Goal: Task Accomplishment & Management: Complete application form

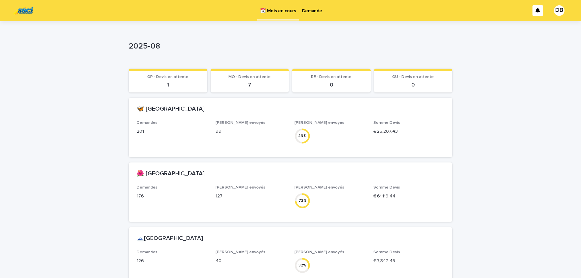
click at [313, 12] on p "Demande" at bounding box center [312, 7] width 20 height 14
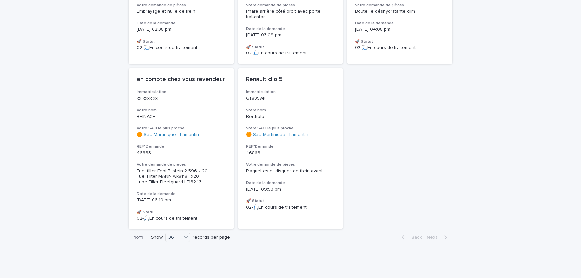
scroll to position [336, 0]
click at [294, 198] on h3 "🚀 Statut" at bounding box center [290, 200] width 89 height 5
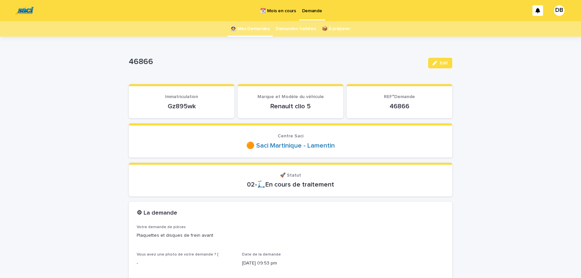
click at [180, 106] on p "Gz895wk" at bounding box center [182, 106] width 90 height 8
copy p "Gz895wk"
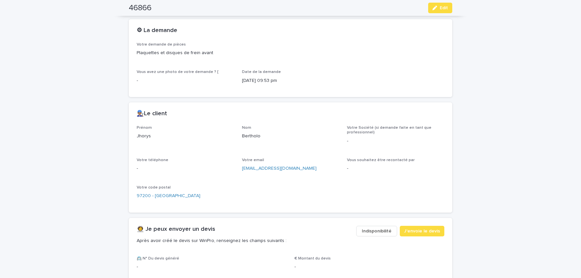
scroll to position [190, 0]
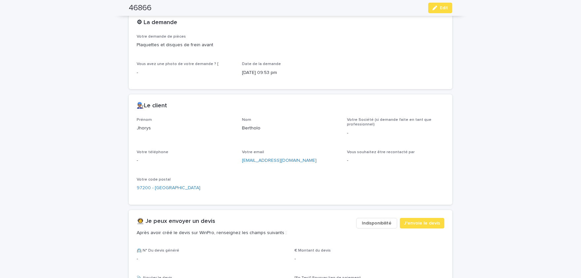
click at [144, 129] on p "Jhorys" at bounding box center [185, 128] width 97 height 7
copy p "Jhorys"
click at [258, 127] on p "Bertholo" at bounding box center [290, 128] width 97 height 7
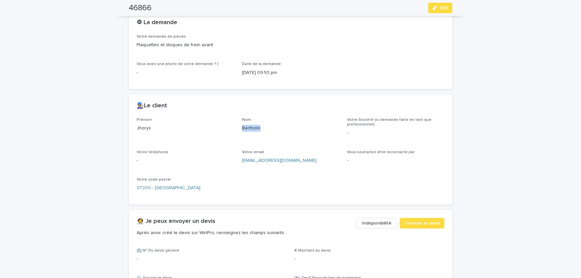
copy p "Bertholo"
click at [442, 9] on span "Edit" at bounding box center [444, 8] width 8 height 5
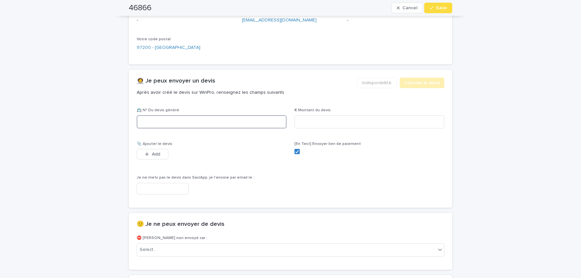
click at [193, 120] on input at bounding box center [212, 121] width 150 height 13
paste input "********"
type input "********"
click at [393, 123] on input at bounding box center [369, 121] width 150 height 13
paste input "*****"
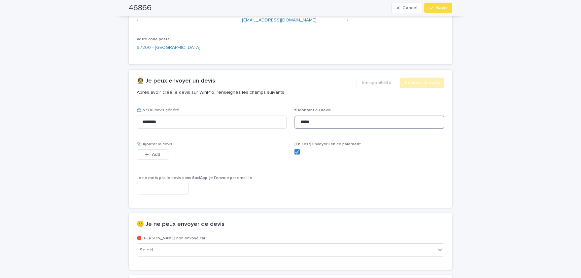
scroll to position [335, 0]
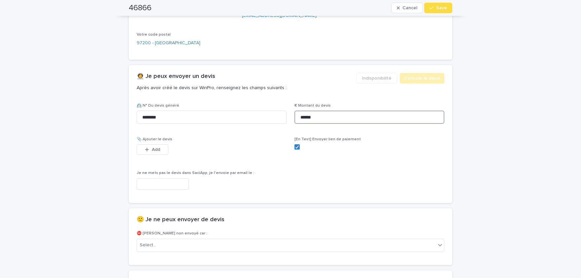
type input "******"
drag, startPoint x: 147, startPoint y: 146, endPoint x: 191, endPoint y: 174, distance: 52.1
click at [148, 147] on button "Add" at bounding box center [153, 149] width 32 height 11
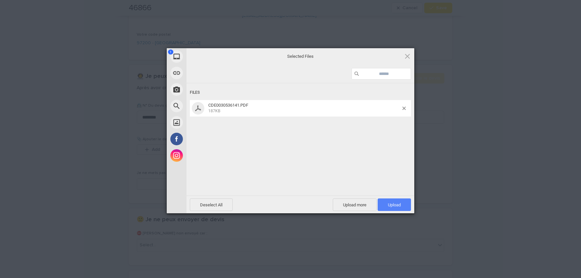
click at [398, 205] on span "Upload 1" at bounding box center [394, 204] width 13 height 5
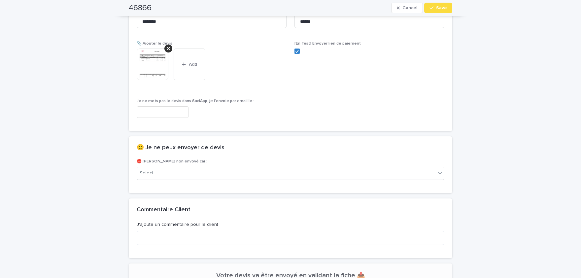
scroll to position [443, 0]
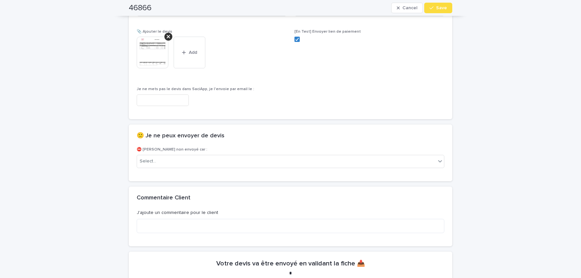
click at [140, 52] on img at bounding box center [153, 53] width 32 height 32
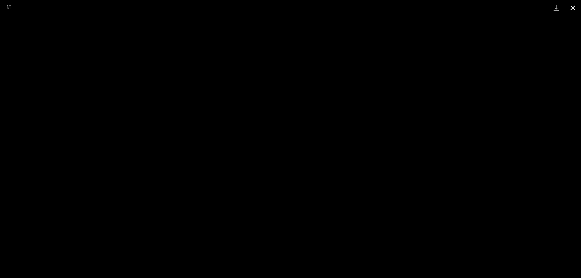
click at [572, 10] on button "Close gallery" at bounding box center [573, 8] width 17 height 16
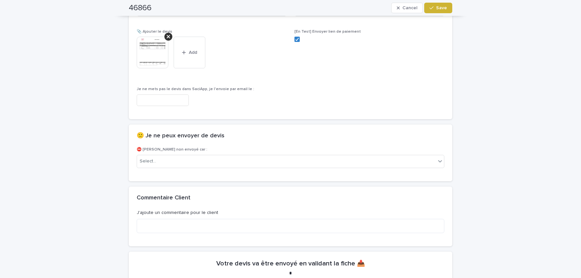
click at [446, 6] on span "Save" at bounding box center [441, 8] width 11 height 5
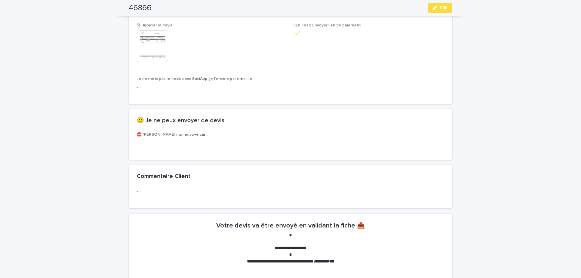
scroll to position [424, 0]
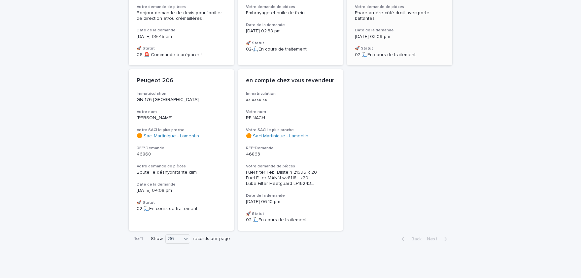
scroll to position [176, 0]
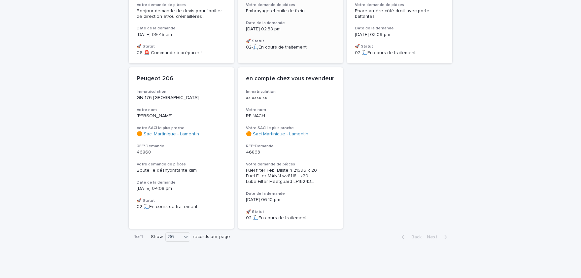
click at [325, 20] on h3 "Date de la demande" at bounding box center [290, 22] width 89 height 5
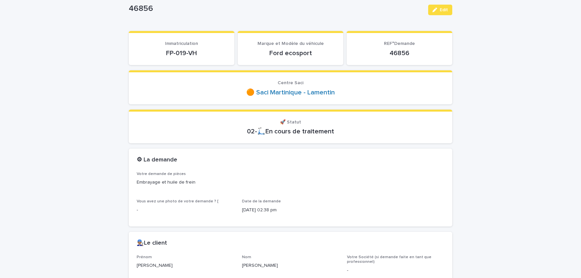
scroll to position [54, 0]
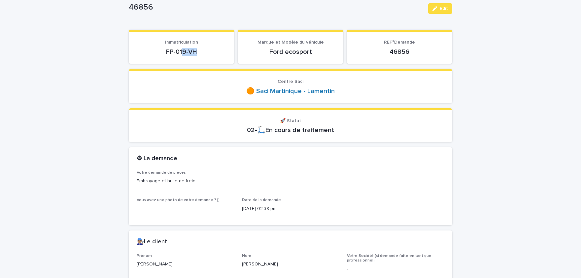
drag, startPoint x: 199, startPoint y: 52, endPoint x: 167, endPoint y: 52, distance: 32.0
click at [181, 52] on p "FP-019-VH" at bounding box center [182, 52] width 90 height 8
click at [165, 52] on p "FP-019-VH" at bounding box center [182, 52] width 90 height 8
click at [166, 50] on p "FP-019-VH" at bounding box center [182, 52] width 90 height 8
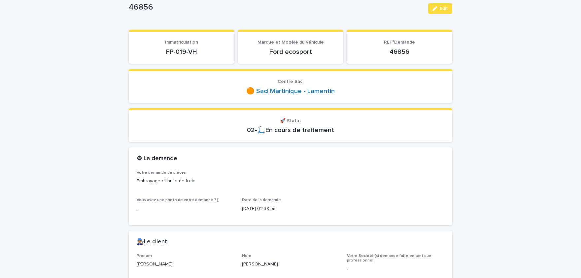
click at [166, 50] on p "FP-019-VH" at bounding box center [182, 52] width 90 height 8
click at [197, 52] on p "FP-019-VH" at bounding box center [182, 52] width 90 height 8
click at [198, 52] on p "FP-019-VH" at bounding box center [182, 52] width 90 height 8
click at [195, 53] on p "FP-019-VH" at bounding box center [182, 52] width 90 height 8
drag, startPoint x: 199, startPoint y: 50, endPoint x: 166, endPoint y: 52, distance: 32.7
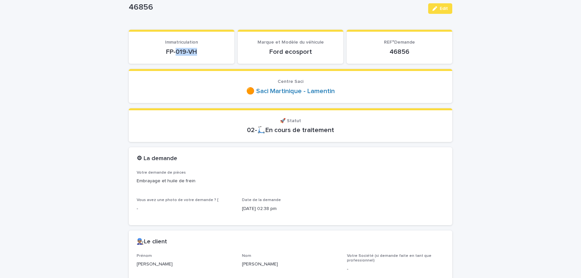
click at [174, 52] on p "FP-019-VH" at bounding box center [182, 52] width 90 height 8
click at [173, 52] on p "FP-019-VH" at bounding box center [182, 52] width 90 height 8
click at [164, 52] on p "FP-019-VH" at bounding box center [182, 52] width 90 height 8
drag, startPoint x: 164, startPoint y: 52, endPoint x: 196, endPoint y: 52, distance: 31.7
click at [197, 52] on p "FP-019-VH" at bounding box center [182, 52] width 90 height 8
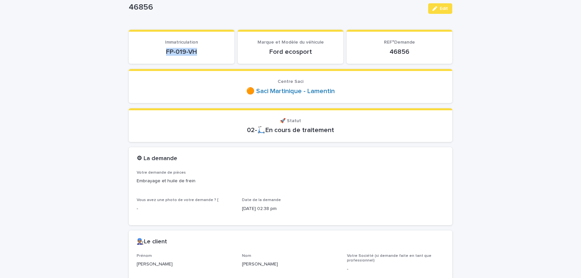
copy p "FP-019-VH"
